Goal: Information Seeking & Learning: Learn about a topic

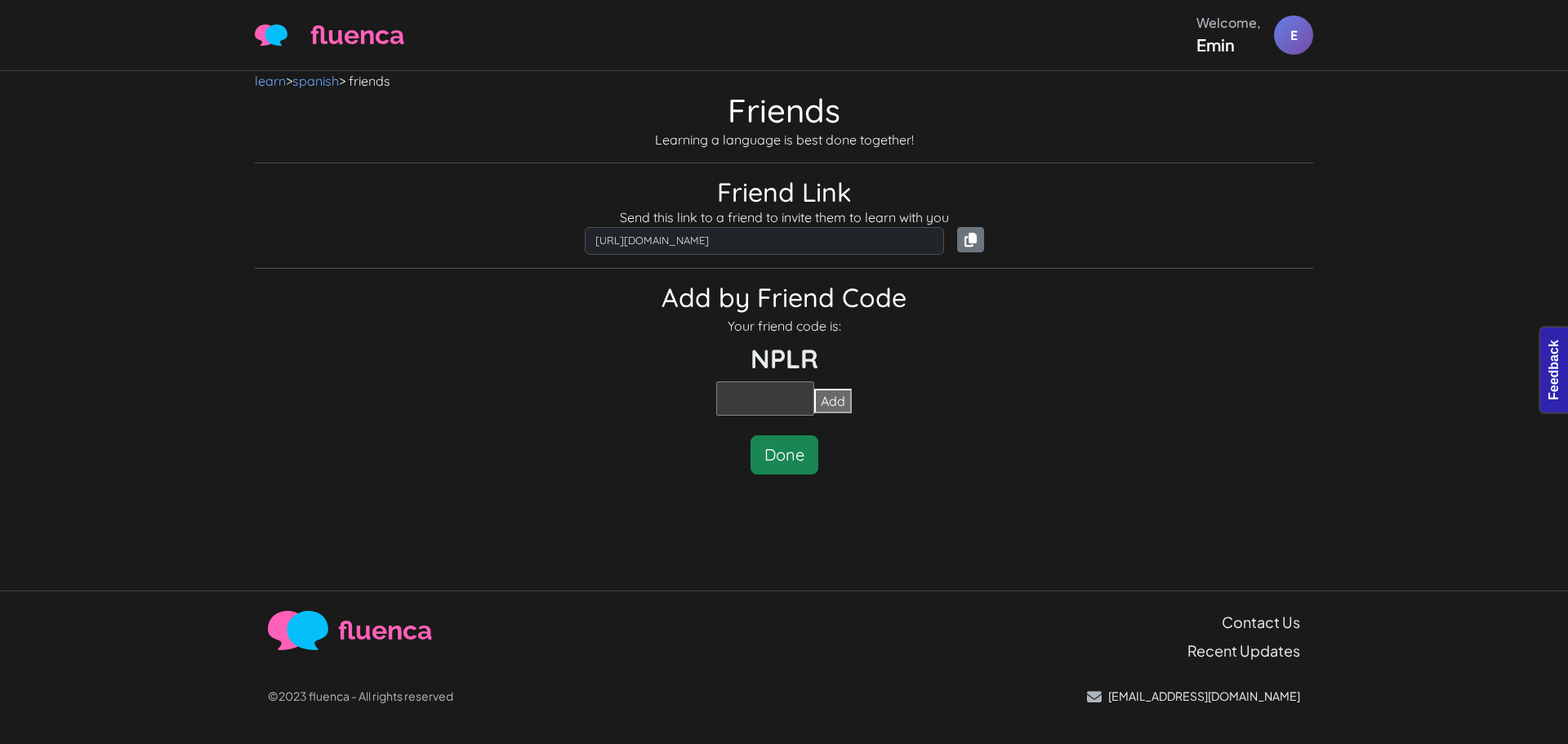
click at [1215, 194] on h2 "Friend Link" at bounding box center [784, 192] width 1058 height 31
click at [1199, 310] on h2 "Add by Friend Code" at bounding box center [784, 297] width 1058 height 31
click at [1351, 271] on div "learn > spanish > friends Friends Learning a language is best done together! Fr…" at bounding box center [784, 331] width 1568 height 519
click at [1370, 215] on div "learn > spanish > friends Friends Learning a language is best done together! Fr…" at bounding box center [784, 331] width 1568 height 519
click at [1069, 213] on p "Send this link to a friend to invite them to learn with you" at bounding box center [784, 217] width 1058 height 20
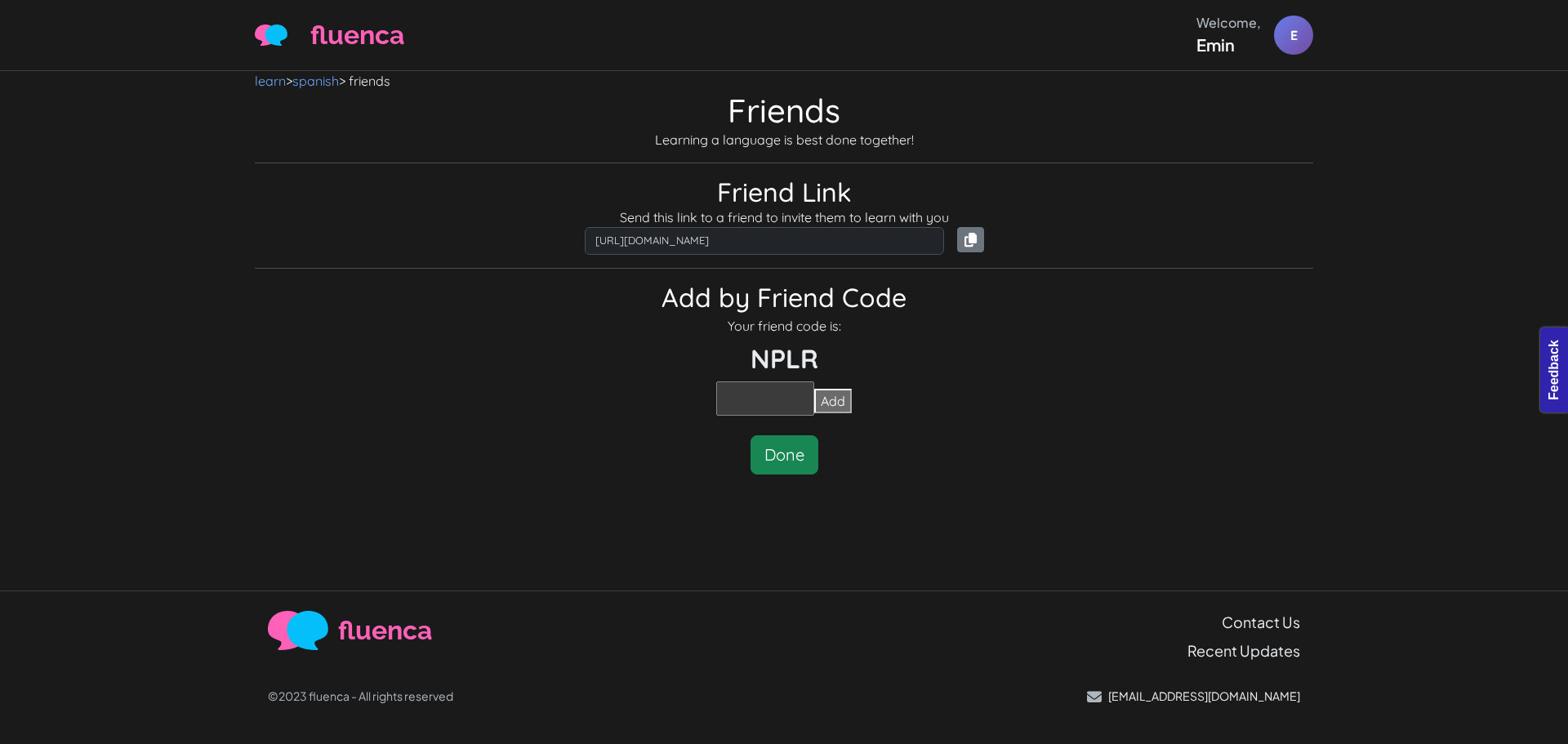
click at [326, 39] on span "fluenca" at bounding box center [357, 36] width 94 height 40
click at [271, 40] on img at bounding box center [271, 35] width 33 height 22
click at [307, 84] on link "spanish" at bounding box center [316, 80] width 47 height 16
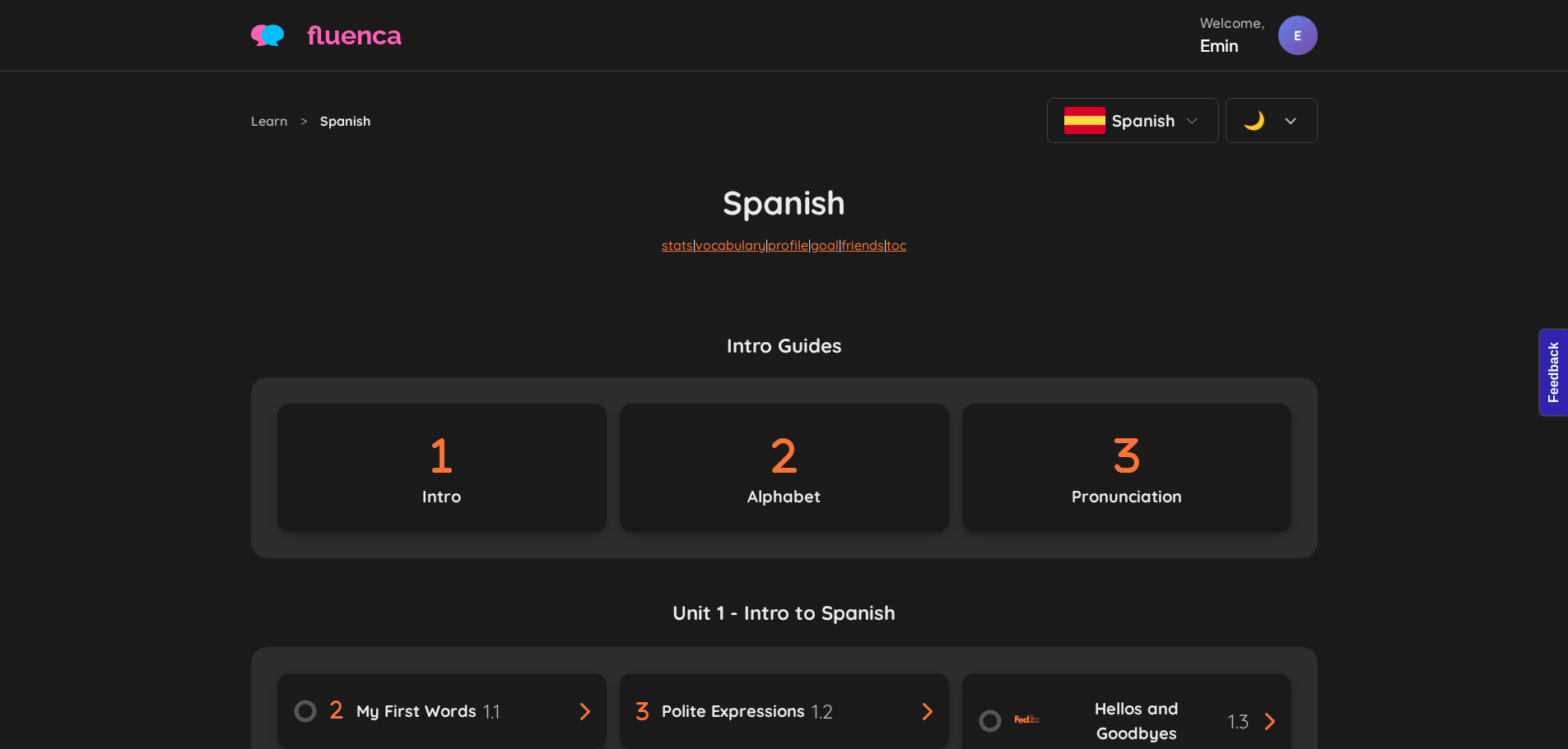
click at [1136, 189] on h1 "Spanish" at bounding box center [784, 182] width 1067 height 79
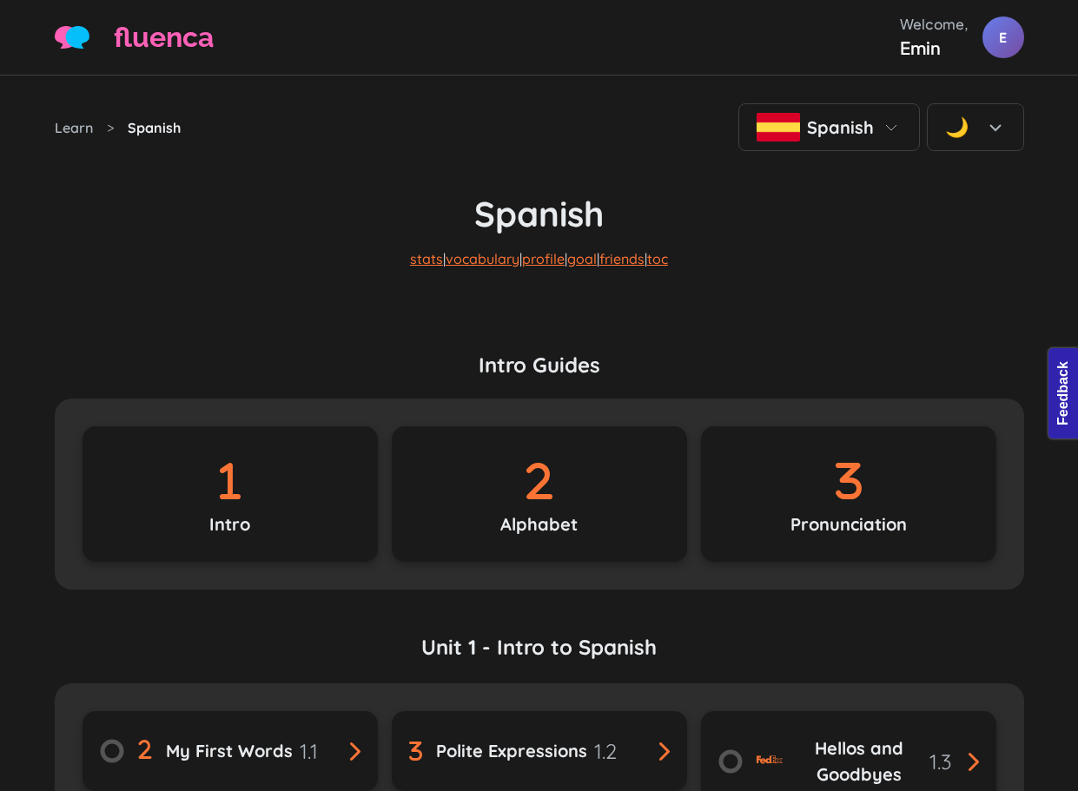
click at [930, 326] on section "Intro Guides Intro Alphabet Pronunciation" at bounding box center [539, 471] width 969 height 321
click at [949, 236] on p "stats | vocabulary | profile | goal | friends | toc" at bounding box center [539, 273] width 969 height 76
click at [972, 240] on p "stats | vocabulary | profile | goal | friends | toc" at bounding box center [539, 273] width 969 height 76
click at [922, 266] on p "stats | vocabulary | profile | goal | friends | toc" at bounding box center [539, 273] width 969 height 76
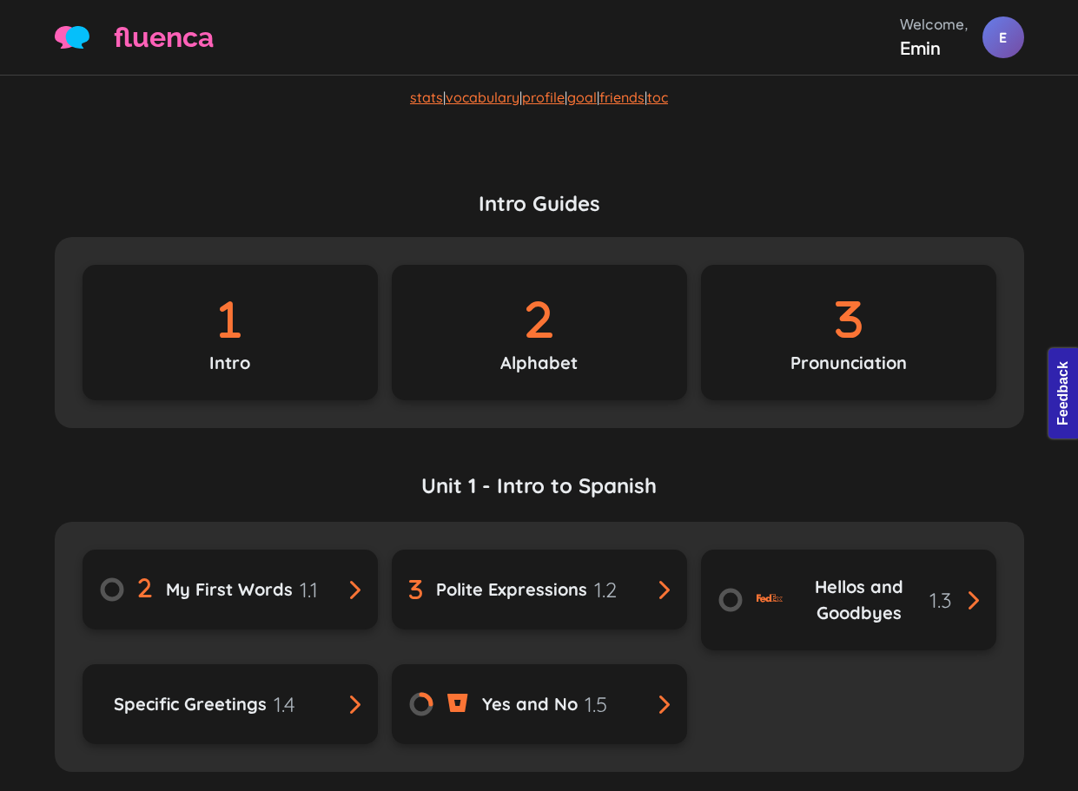
scroll to position [347, 0]
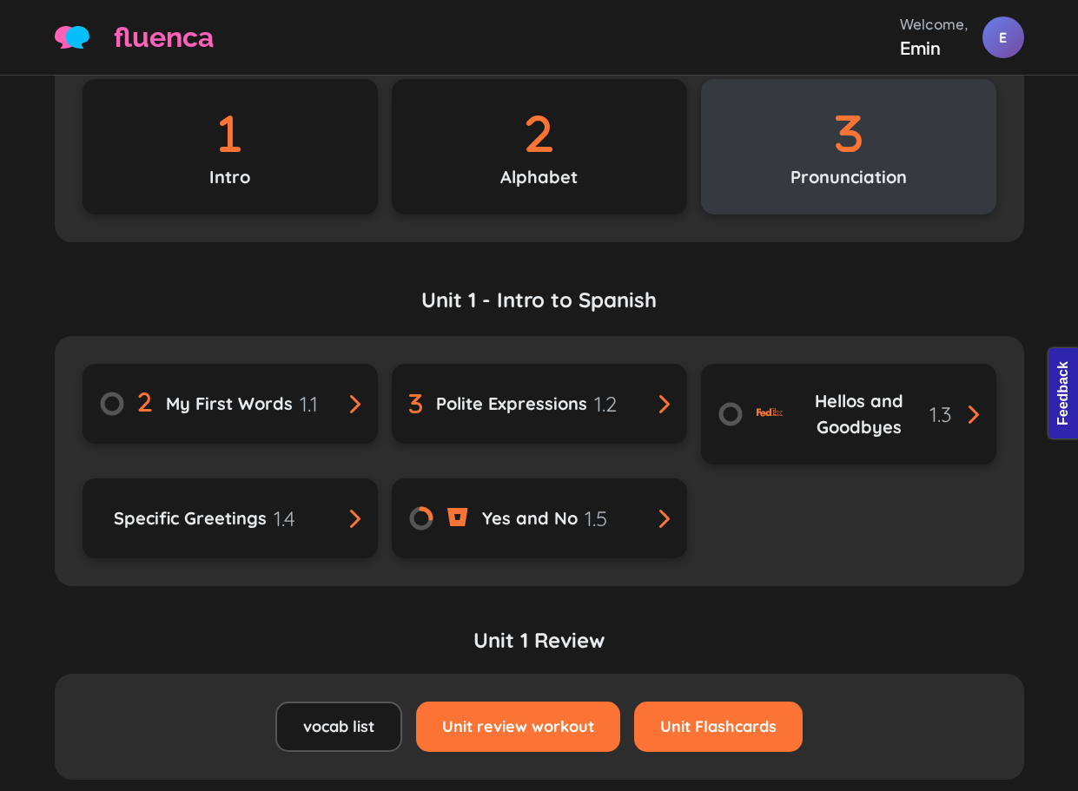
click at [834, 137] on icon at bounding box center [848, 133] width 76 height 61
